Goal: Task Accomplishment & Management: Manage account settings

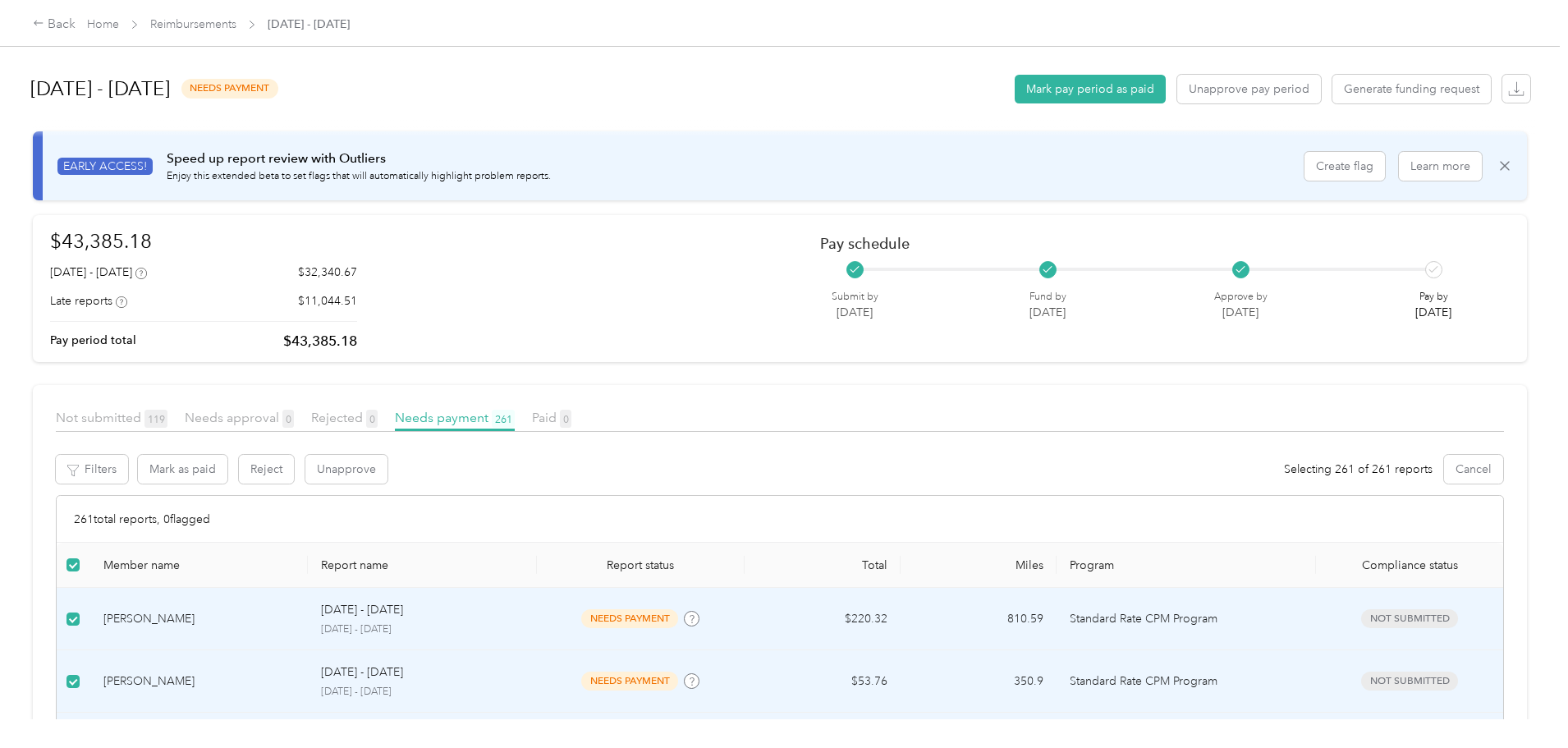
click at [1513, 177] on div "Back Home Reimbursements [DATE] - [DATE] [DATE] - [DATE] needs payment Mark pay…" at bounding box center [779, 374] width 1559 height 748
click at [75, 27] on div "Back" at bounding box center [54, 24] width 43 height 20
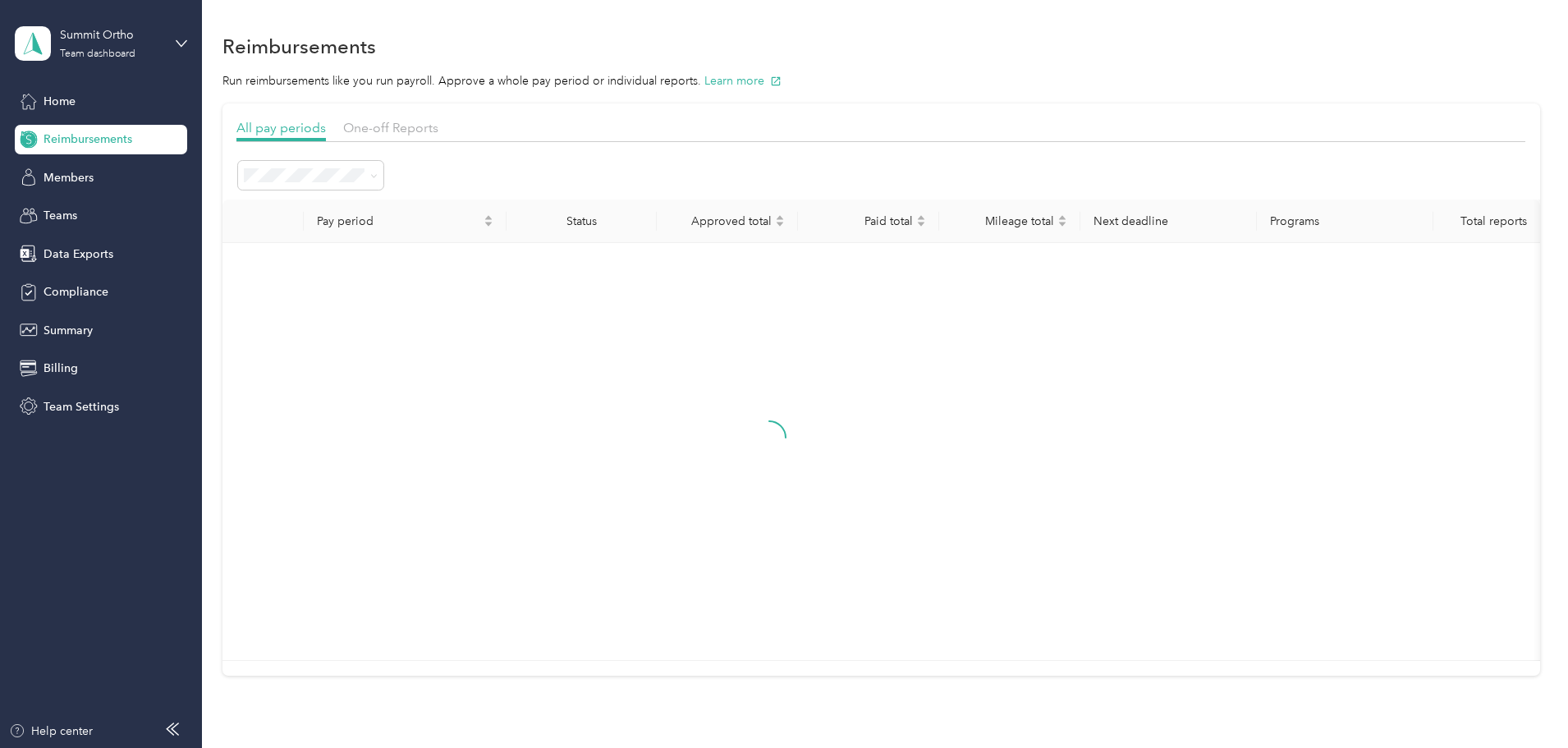
click at [170, 38] on div "Summit Ortho Team dashboard" at bounding box center [101, 43] width 172 height 57
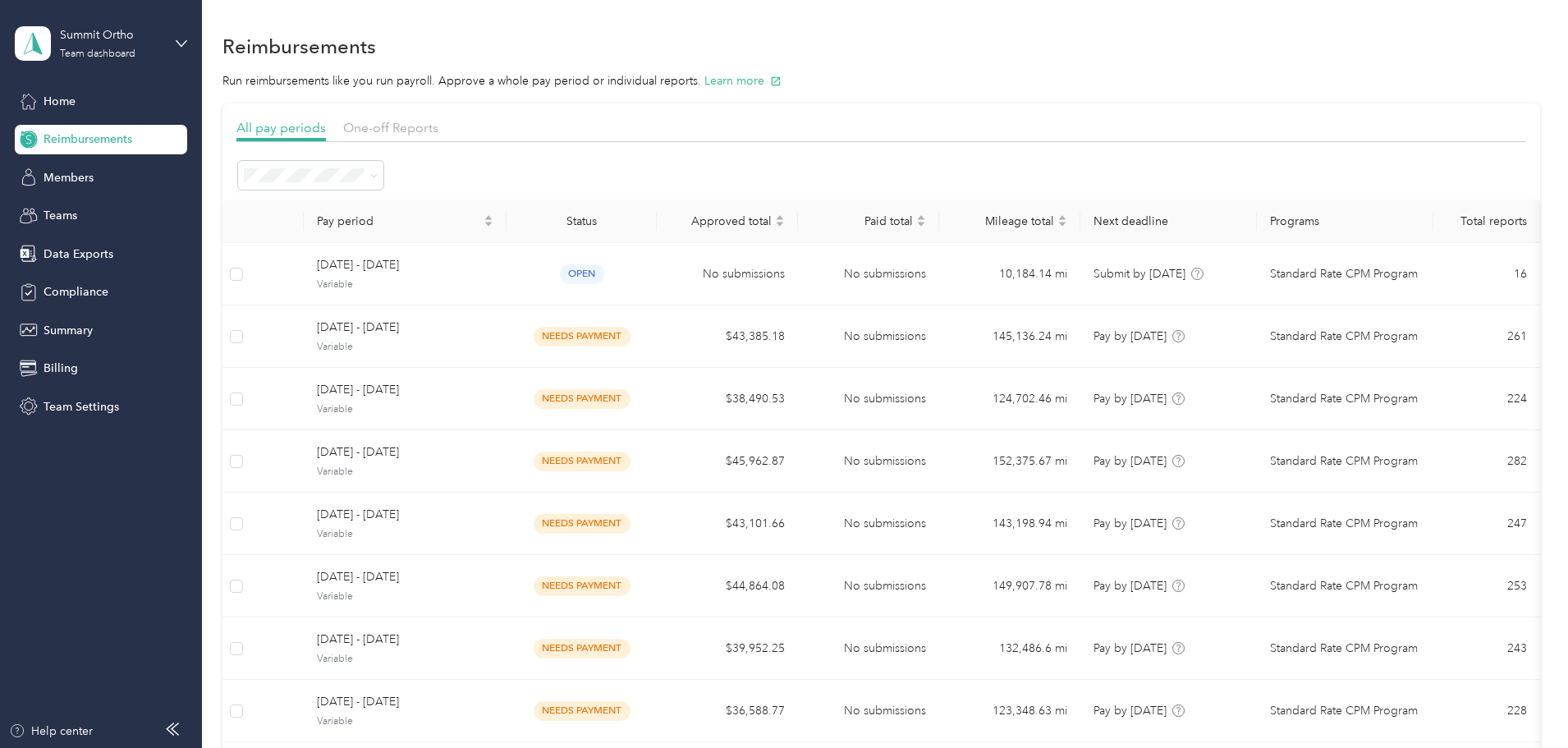
click at [81, 217] on div "Log out" at bounding box center [280, 210] width 508 height 29
